Goal: Find contact information: Find contact information

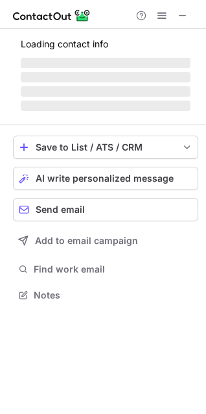
scroll to position [270, 206]
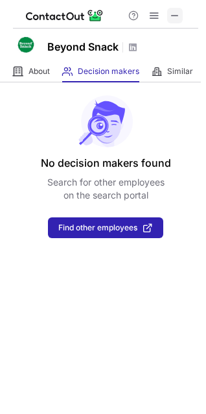
click at [171, 12] on span at bounding box center [175, 15] width 10 height 10
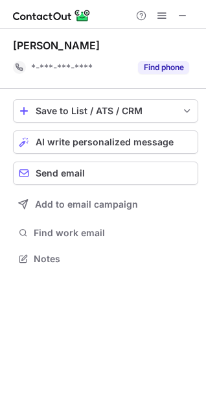
scroll to position [249, 206]
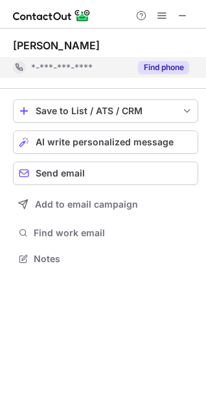
click at [176, 71] on button "Find phone" at bounding box center [163, 67] width 51 height 13
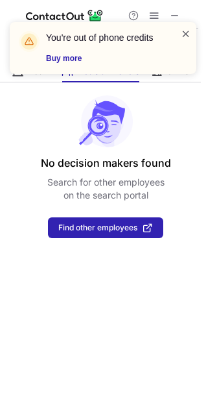
click at [185, 37] on span at bounding box center [186, 33] width 10 height 13
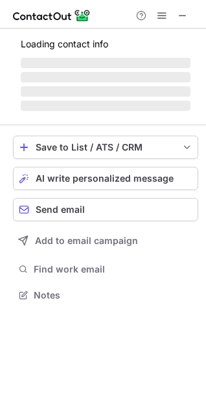
scroll to position [270, 206]
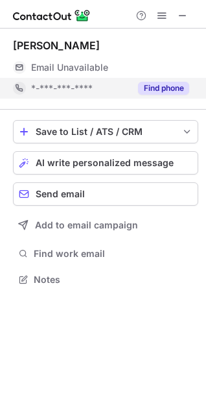
click at [174, 85] on button "Find phone" at bounding box center [163, 88] width 51 height 13
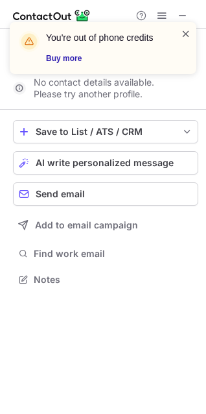
click at [185, 34] on span at bounding box center [186, 33] width 10 height 13
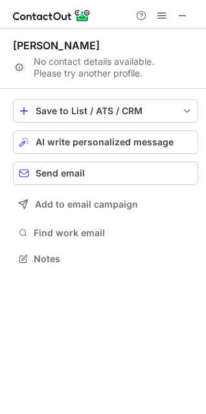
click at [162, 14] on span at bounding box center [162, 15] width 10 height 10
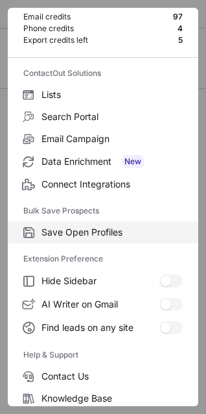
scroll to position [126, 0]
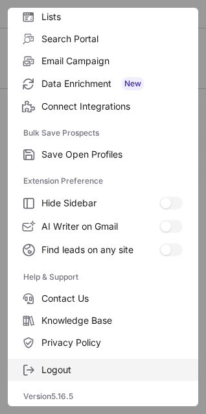
click at [68, 361] on label "Logout" at bounding box center [103, 370] width 191 height 22
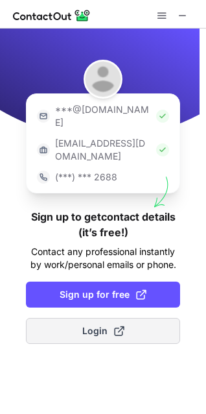
click at [94, 324] on span "Login" at bounding box center [103, 330] width 42 height 13
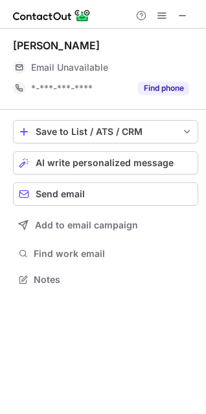
scroll to position [270, 206]
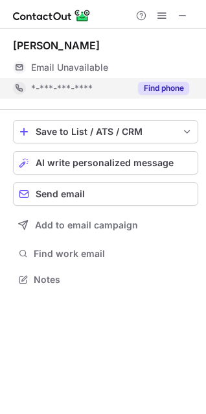
click at [174, 82] on button "Find phone" at bounding box center [163, 88] width 51 height 13
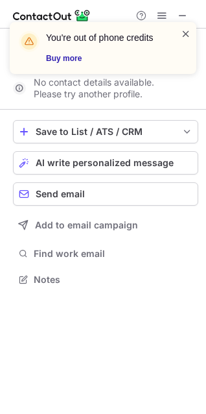
click at [189, 32] on span at bounding box center [186, 33] width 10 height 13
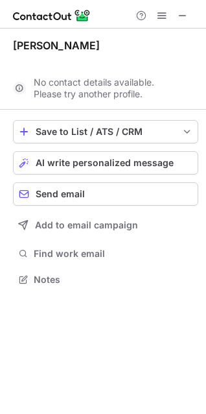
scroll to position [249, 206]
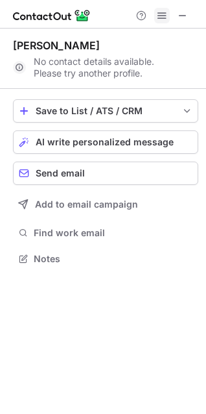
click at [163, 10] on span at bounding box center [162, 15] width 10 height 10
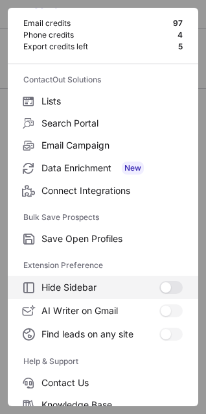
scroll to position [126, 0]
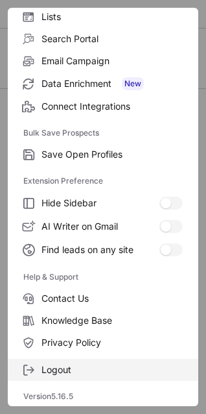
click at [72, 379] on label "Logout" at bounding box center [103, 370] width 191 height 22
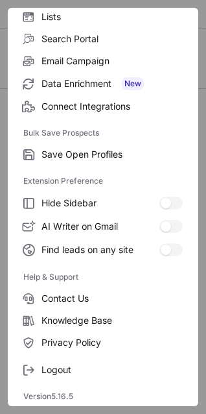
scroll to position [0, 0]
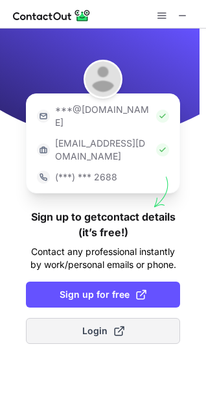
click at [120, 318] on button "Login" at bounding box center [103, 331] width 154 height 26
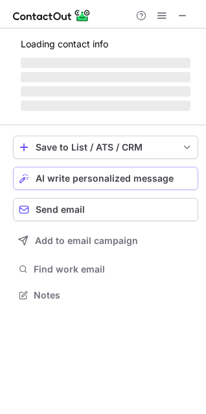
scroll to position [270, 206]
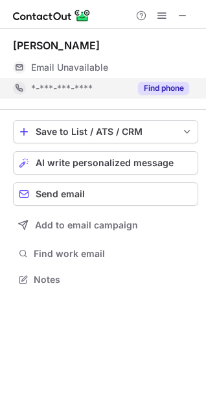
click at [148, 83] on button "Find phone" at bounding box center [163, 88] width 51 height 13
click at [155, 94] on button "Find phone" at bounding box center [163, 88] width 51 height 13
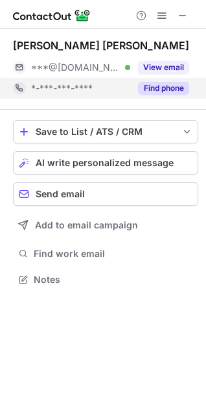
click at [176, 81] on div "Find phone" at bounding box center [159, 88] width 59 height 21
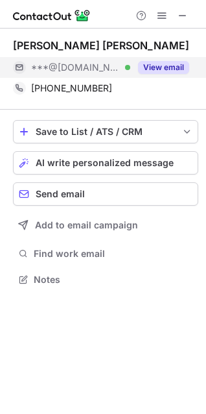
click at [176, 69] on button "View email" at bounding box center [163, 67] width 51 height 13
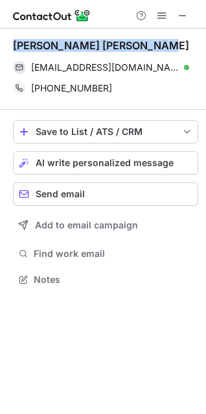
drag, startPoint x: 151, startPoint y: 44, endPoint x: 16, endPoint y: 36, distance: 135.8
click at [16, 36] on div "Rajeshwari Jayaraman Iyer rajijayaraman@gmail.com Verified Send email Copy +919…" at bounding box center [105, 69] width 185 height 81
copy div "Rajeshwari Jayaraman Iyer"
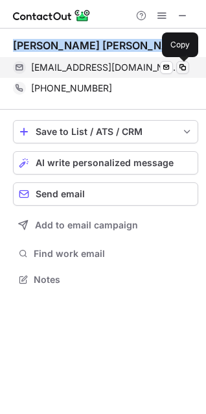
click at [187, 67] on span at bounding box center [183, 67] width 10 height 10
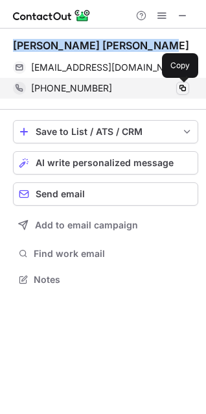
click at [181, 90] on span at bounding box center [183, 88] width 10 height 10
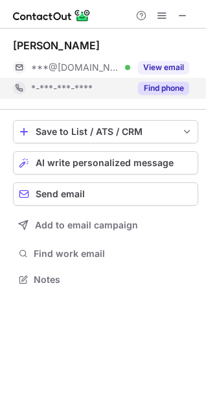
click at [163, 86] on button "Find phone" at bounding box center [163, 88] width 51 height 13
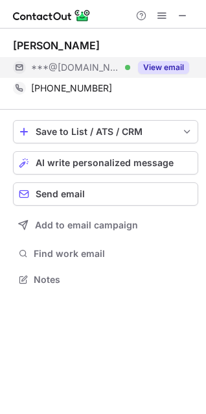
click at [154, 65] on button "View email" at bounding box center [163, 67] width 51 height 13
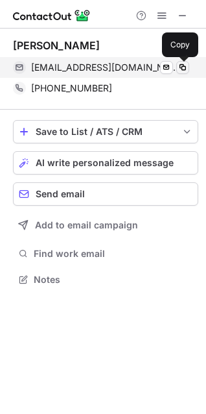
click at [186, 66] on span at bounding box center [183, 67] width 10 height 10
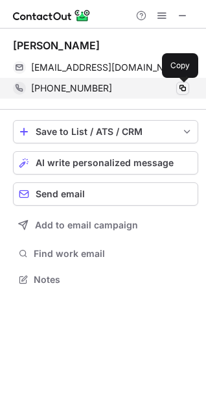
click at [183, 88] on span at bounding box center [183, 88] width 10 height 10
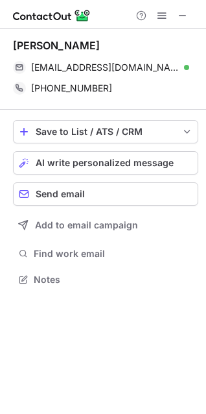
drag, startPoint x: 110, startPoint y: 45, endPoint x: 10, endPoint y: 47, distance: 99.9
click at [10, 47] on div "Anjorie Srivastava anjorie10@gmail.com Verified Send email Copy +918527385951 C…" at bounding box center [103, 164] width 206 height 270
copy div "Anjorie Srivastava"
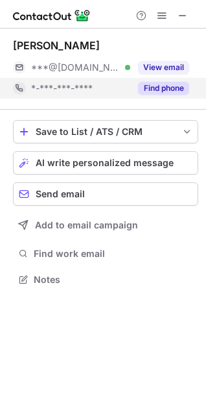
click at [158, 89] on button "Find phone" at bounding box center [163, 88] width 51 height 13
click at [175, 89] on button "Find phone" at bounding box center [163, 88] width 51 height 13
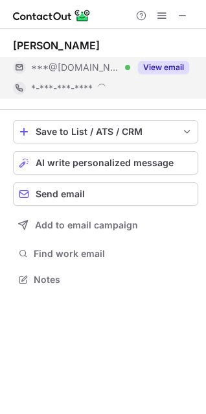
scroll to position [279, 206]
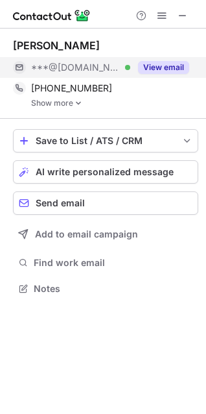
click at [171, 63] on button "View email" at bounding box center [163, 67] width 51 height 13
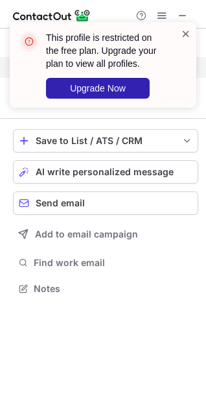
click at [182, 32] on span at bounding box center [186, 33] width 10 height 13
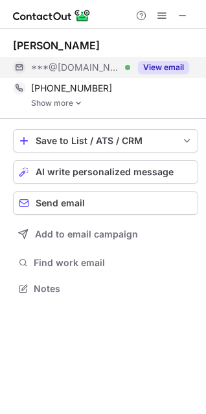
drag, startPoint x: 114, startPoint y: 39, endPoint x: 14, endPoint y: 27, distance: 101.2
click at [14, 27] on div "Nagesh Savukar ***@gmail.com Verified View email +919880073620 Copy WhatsApp Sh…" at bounding box center [103, 207] width 206 height 414
click at [102, 47] on div "Nagesh Savukar" at bounding box center [105, 45] width 185 height 13
drag, startPoint x: 102, startPoint y: 47, endPoint x: 10, endPoint y: 46, distance: 92.1
click at [10, 46] on div "Nagesh Savukar ***@gmail.com Verified View email +919880073620 Copy WhatsApp Sh…" at bounding box center [103, 168] width 206 height 279
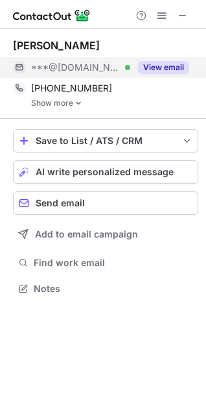
copy div "Nagesh Savukar"
click at [79, 102] on img at bounding box center [79, 103] width 8 height 9
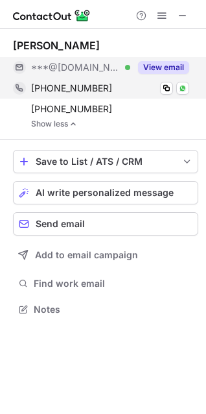
click at [174, 88] on div "+919880073620" at bounding box center [110, 88] width 158 height 12
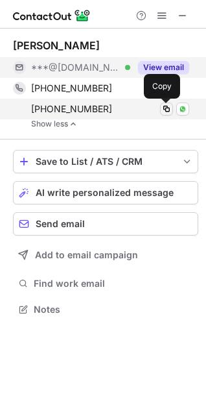
click at [166, 102] on button at bounding box center [166, 108] width 13 height 13
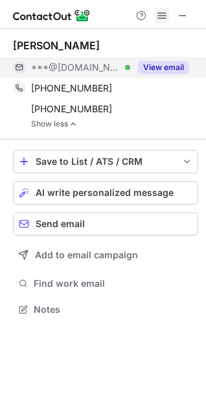
click at [165, 14] on span at bounding box center [162, 15] width 10 height 10
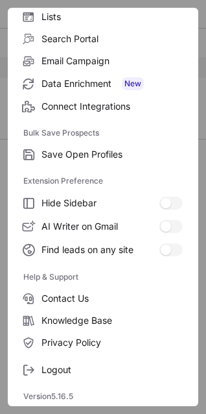
scroll to position [125, 0]
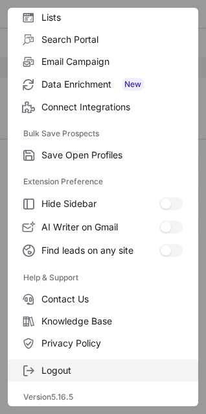
click at [46, 370] on span "Logout" at bounding box center [111, 370] width 141 height 12
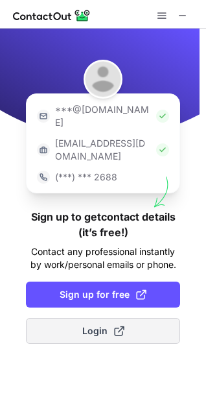
click at [82, 324] on span "Login" at bounding box center [103, 330] width 42 height 13
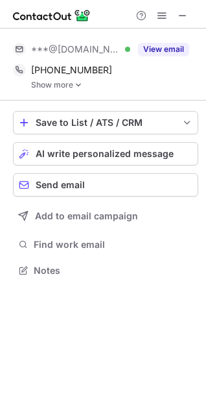
scroll to position [261, 206]
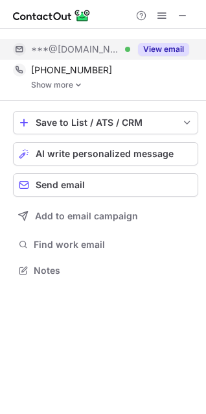
click at [147, 51] on button "View email" at bounding box center [163, 49] width 51 height 13
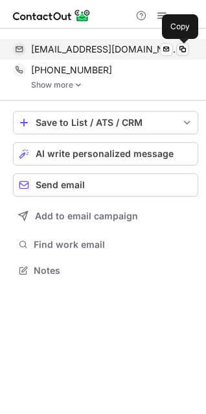
click at [182, 44] on span at bounding box center [183, 49] width 10 height 10
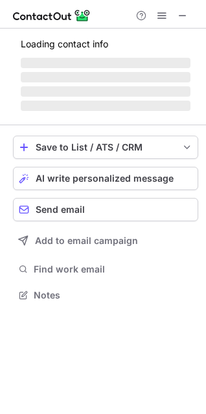
scroll to position [6, 6]
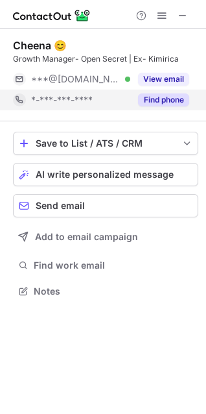
click at [146, 106] on button "Find phone" at bounding box center [163, 99] width 51 height 13
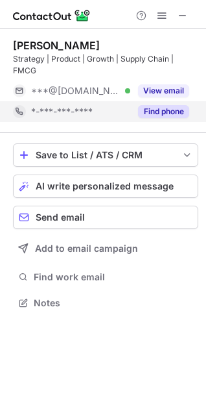
scroll to position [285, 206]
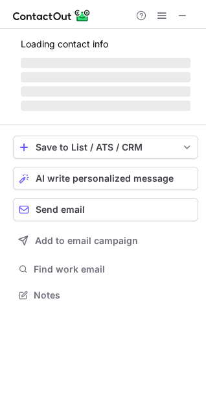
click at [150, 107] on span "‌" at bounding box center [106, 106] width 170 height 10
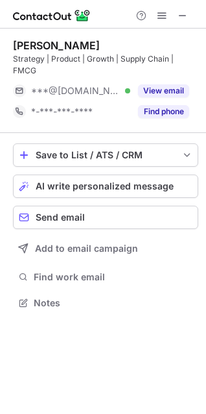
scroll to position [293, 206]
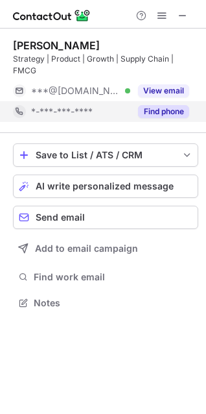
click at [155, 108] on button "Find phone" at bounding box center [163, 111] width 51 height 13
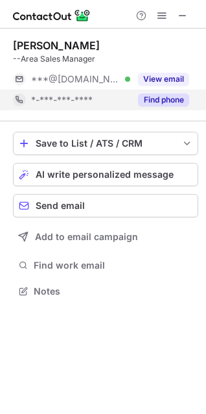
scroll to position [6, 6]
click at [171, 102] on button "Find phone" at bounding box center [163, 99] width 51 height 13
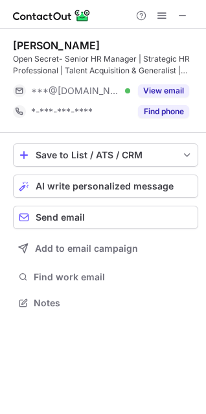
scroll to position [293, 206]
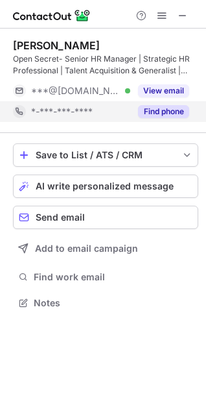
click at [168, 109] on button "Find phone" at bounding box center [163, 111] width 51 height 13
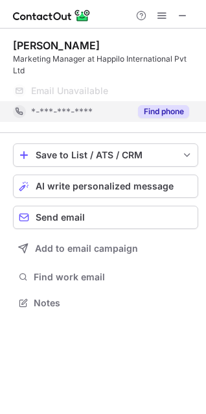
click at [171, 112] on button "Find phone" at bounding box center [163, 111] width 51 height 13
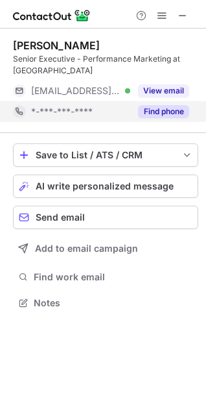
click at [161, 104] on div "Find phone" at bounding box center [159, 111] width 59 height 21
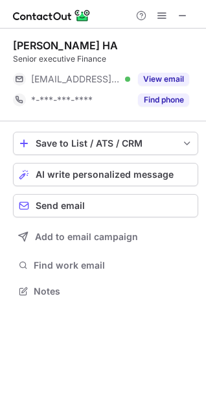
scroll to position [6, 6]
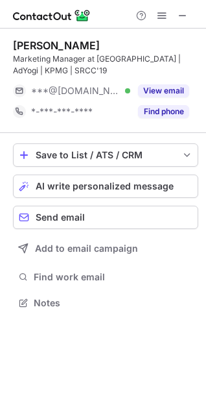
scroll to position [293, 206]
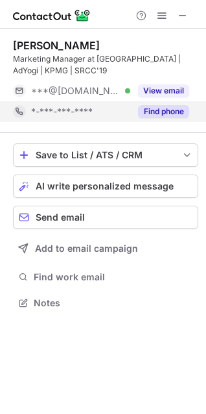
click at [164, 110] on button "Find phone" at bounding box center [163, 111] width 51 height 13
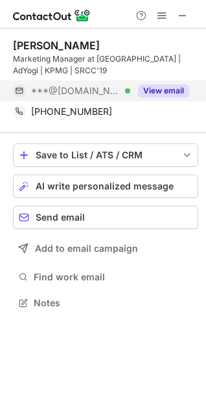
click at [171, 88] on button "View email" at bounding box center [163, 90] width 51 height 13
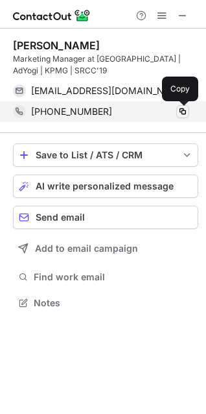
click at [185, 110] on span at bounding box center [183, 111] width 10 height 10
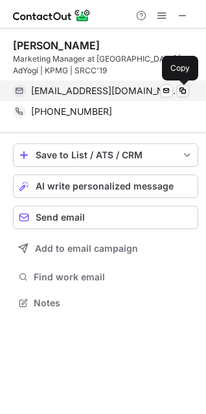
click at [183, 91] on span at bounding box center [183, 91] width 10 height 10
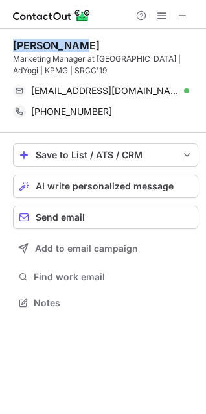
drag, startPoint x: 84, startPoint y: 40, endPoint x: 10, endPoint y: 40, distance: 73.9
click at [10, 40] on div "Ketki Saini Marketing Manager at Farmley | AdYogi | KPMG | SRCC'19 sainiketki@g…" at bounding box center [103, 176] width 206 height 294
copy div "Ketki Saini"
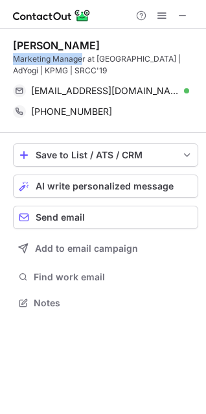
drag, startPoint x: 82, startPoint y: 62, endPoint x: 7, endPoint y: 64, distance: 75.2
click at [7, 64] on div "Ketki Saini Marketing Manager at Farmley | AdYogi | KPMG | SRCC'19 sainiketki@g…" at bounding box center [103, 176] width 206 height 294
copy div "Marketing Manage"
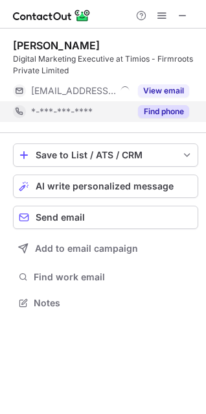
click at [163, 111] on button "Find phone" at bounding box center [163, 111] width 51 height 13
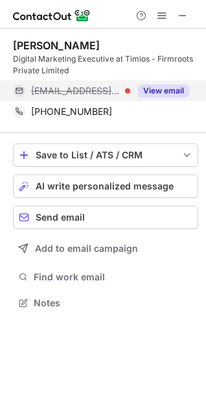
click at [172, 86] on button "View email" at bounding box center [163, 90] width 51 height 13
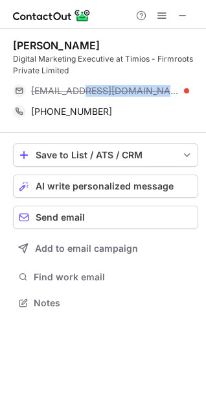
drag, startPoint x: 148, startPoint y: 91, endPoint x: 88, endPoint y: 77, distance: 61.8
click at [88, 77] on div "suman kumar Digital Marketing Executive at Timios - Firmroots Private Limited s…" at bounding box center [105, 80] width 185 height 83
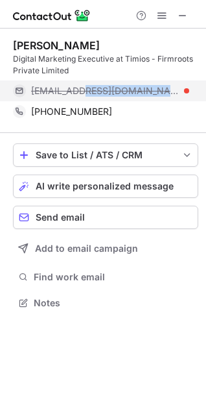
click at [145, 80] on div "suman@mytimios.com" at bounding box center [101, 90] width 176 height 21
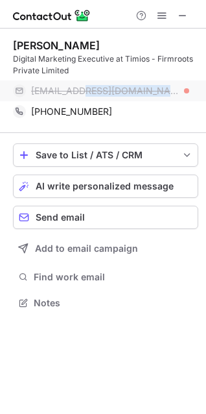
click at [146, 82] on div "suman@mytimios.com" at bounding box center [101, 90] width 176 height 21
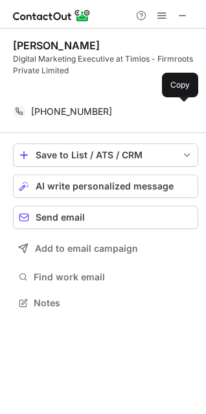
scroll to position [272, 206]
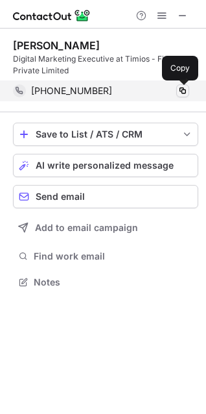
click at [184, 90] on span at bounding box center [183, 91] width 10 height 10
click at [184, 84] on button at bounding box center [182, 90] width 13 height 13
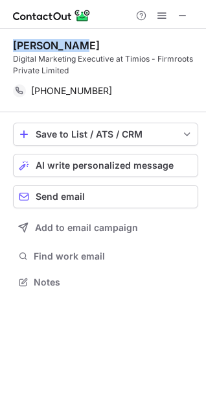
drag, startPoint x: 108, startPoint y: 39, endPoint x: 13, endPoint y: 38, distance: 95.3
click at [13, 38] on div "suman kumar Digital Marketing Executive at Timios - Firmroots Private Limited +…" at bounding box center [105, 71] width 185 height 84
copy div "suman kumar"
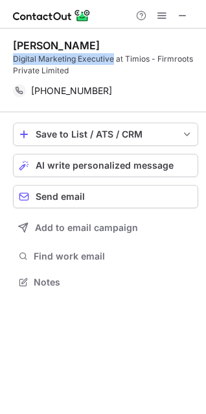
drag, startPoint x: 113, startPoint y: 56, endPoint x: 14, endPoint y: 57, distance: 99.2
click at [14, 57] on div "Digital Marketing Executive at Timios - Firmroots Private Limited" at bounding box center [105, 64] width 185 height 23
copy div "Digital Marketing Executive"
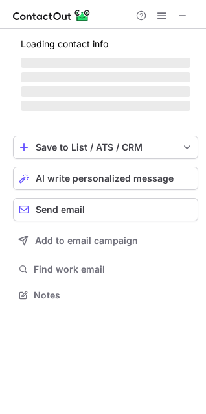
scroll to position [314, 206]
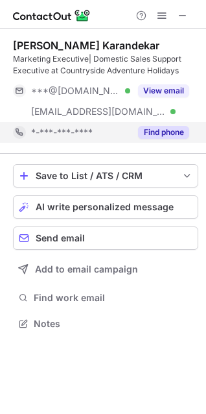
click at [160, 128] on button "Find phone" at bounding box center [163, 132] width 51 height 13
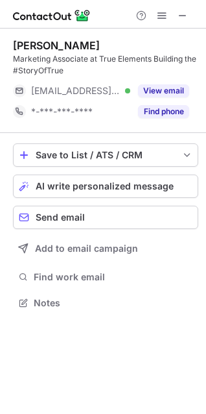
scroll to position [293, 206]
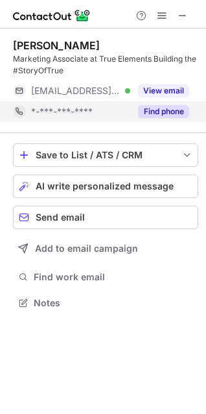
click at [160, 105] on button "Find phone" at bounding box center [163, 111] width 51 height 13
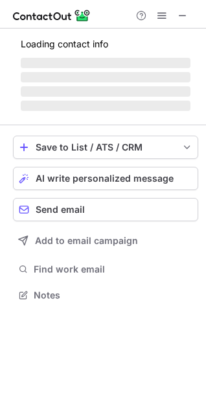
scroll to position [303, 206]
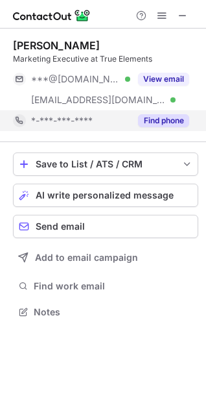
click at [158, 117] on button "Find phone" at bounding box center [163, 120] width 51 height 13
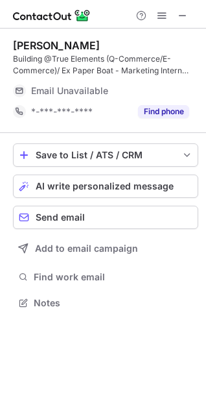
scroll to position [314, 206]
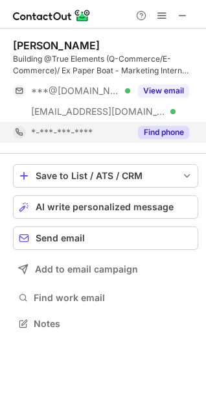
click at [155, 126] on button "Find phone" at bounding box center [163, 132] width 51 height 13
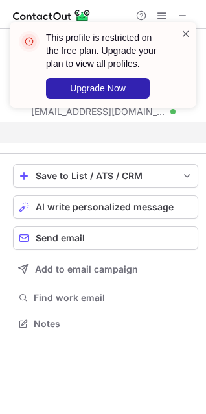
scroll to position [293, 206]
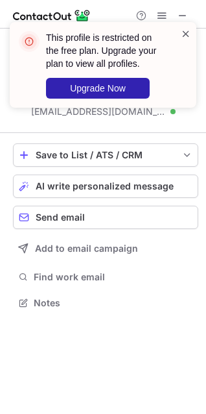
click at [184, 30] on span at bounding box center [186, 33] width 10 height 13
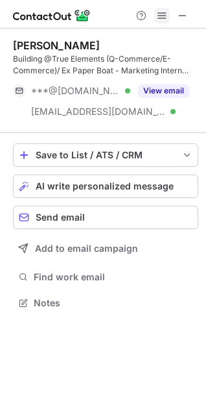
click at [159, 19] on span at bounding box center [162, 15] width 10 height 10
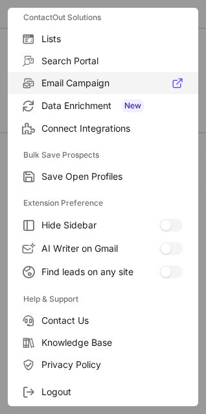
scroll to position [126, 0]
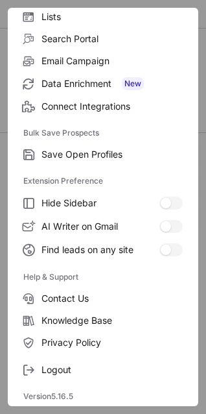
drag, startPoint x: 56, startPoint y: 361, endPoint x: 86, endPoint y: 391, distance: 42.2
click at [86, 391] on div "Version 5.16.5" at bounding box center [103, 396] width 191 height 21
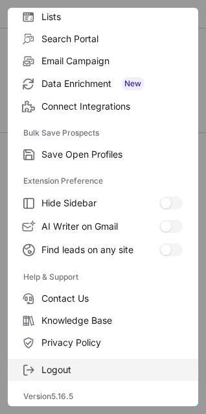
click at [88, 364] on span "Logout" at bounding box center [111, 370] width 141 height 12
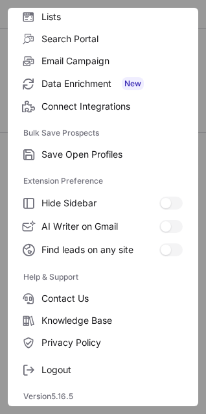
scroll to position [0, 0]
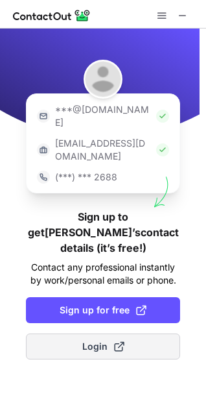
click at [79, 333] on button "Login" at bounding box center [103, 346] width 154 height 26
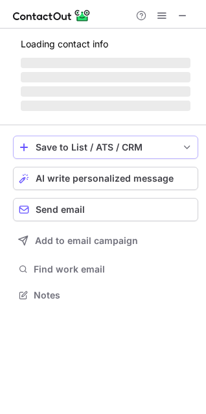
scroll to position [314, 206]
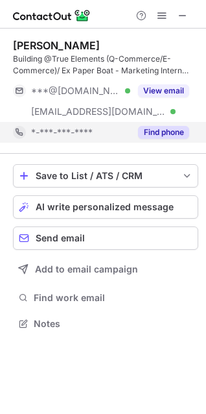
click at [170, 128] on button "Find phone" at bounding box center [163, 132] width 51 height 13
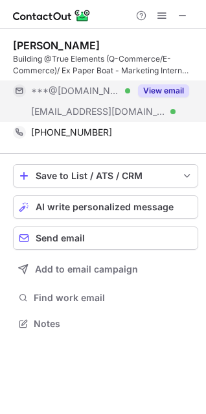
click at [163, 89] on button "View email" at bounding box center [163, 90] width 51 height 13
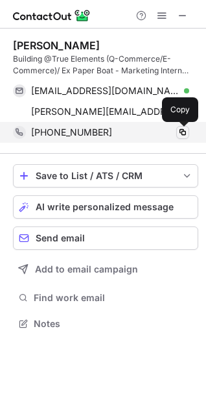
click at [184, 128] on span at bounding box center [183, 132] width 10 height 10
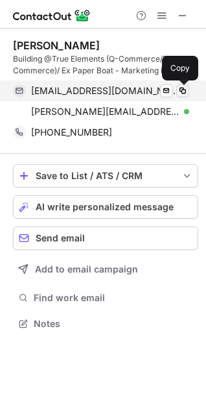
click at [186, 84] on button at bounding box center [182, 90] width 13 height 13
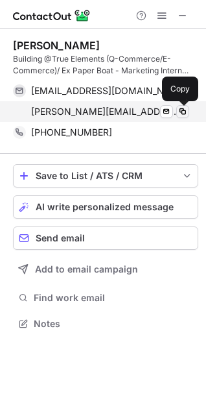
click at [178, 107] on span at bounding box center [183, 111] width 10 height 10
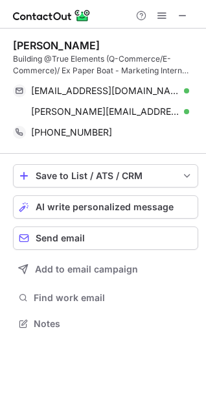
drag, startPoint x: 117, startPoint y: 41, endPoint x: 14, endPoint y: 40, distance: 102.5
click at [14, 40] on div "Shubham Malhotra" at bounding box center [105, 45] width 185 height 13
copy div "Shubham Malhotra"
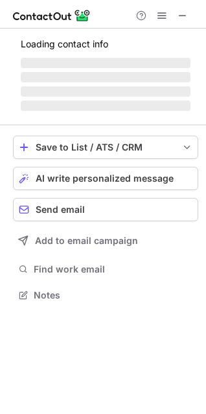
scroll to position [6, 6]
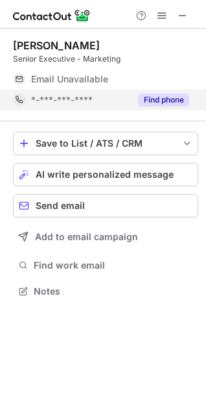
click at [158, 96] on button "Find phone" at bounding box center [163, 99] width 51 height 13
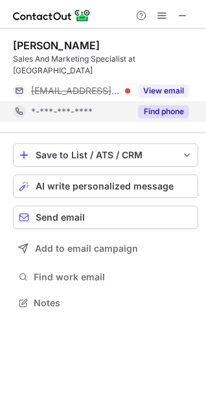
click at [162, 105] on button "Find phone" at bounding box center [163, 111] width 51 height 13
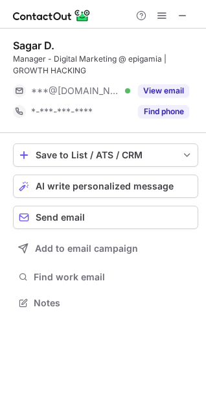
scroll to position [293, 206]
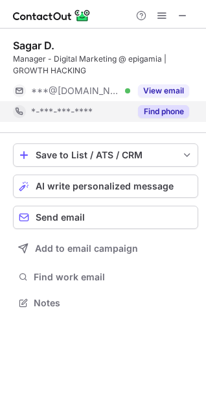
click at [150, 112] on button "Find phone" at bounding box center [163, 111] width 51 height 13
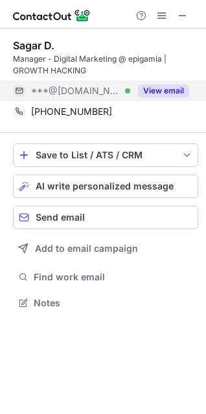
click at [179, 84] on button "View email" at bounding box center [163, 90] width 51 height 13
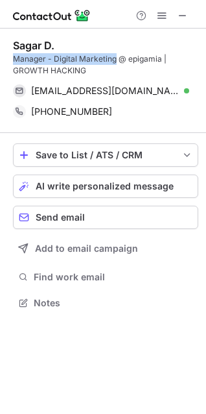
drag, startPoint x: 115, startPoint y: 60, endPoint x: 10, endPoint y: 56, distance: 105.1
click at [10, 56] on div "Sagar D. Manager - Digital Marketing @ epigamia | GROWTH HACKING sagardusane199…" at bounding box center [103, 176] width 206 height 294
copy div "Manager - Digital Marketing"
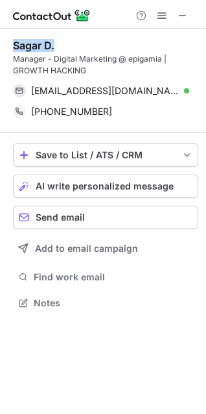
drag, startPoint x: 73, startPoint y: 45, endPoint x: 8, endPoint y: 39, distance: 65.2
click at [8, 39] on div "Sagar D. Manager - Digital Marketing @ epigamia | GROWTH HACKING sagardusane199…" at bounding box center [103, 176] width 206 height 294
copy div "Sagar D."
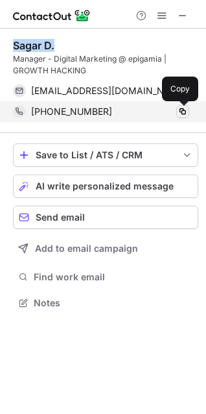
click at [183, 112] on span at bounding box center [183, 111] width 10 height 10
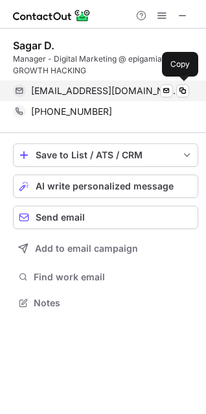
click at [186, 82] on div "sagardusane1995@gmail.com Verified Send email Copy" at bounding box center [101, 90] width 176 height 21
